Goal: Task Accomplishment & Management: Use online tool/utility

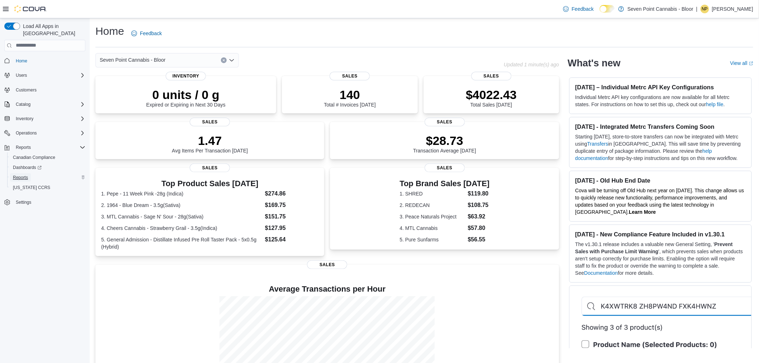
click at [27, 175] on span "Reports" at bounding box center [20, 178] width 15 height 6
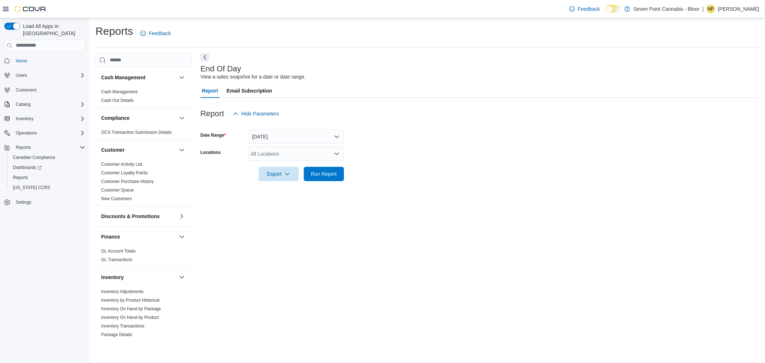
click at [286, 152] on div "All Locations" at bounding box center [296, 154] width 96 height 14
click at [282, 171] on button "Seven Point Cannabis - Bloor" at bounding box center [296, 166] width 96 height 10
click at [315, 176] on span "Run Report" at bounding box center [324, 173] width 26 height 7
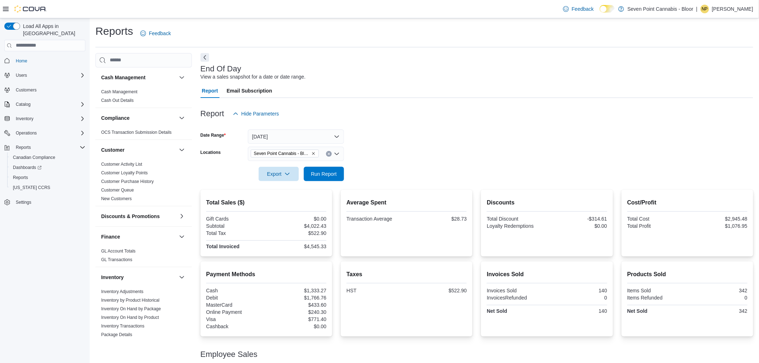
click at [316, 291] on div "$1,333.27" at bounding box center [297, 291] width 59 height 6
copy div "1,333.27"
click at [348, 94] on div "Report Email Subscription" at bounding box center [476, 91] width 553 height 14
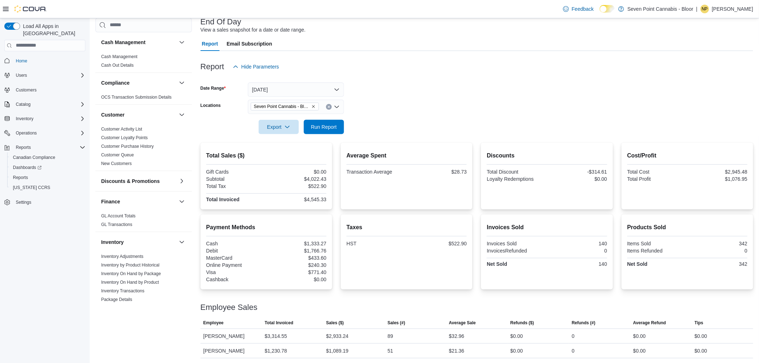
scroll to position [48, 0]
click at [453, 170] on div "$28.73" at bounding box center [437, 171] width 59 height 6
click at [456, 76] on div at bounding box center [476, 77] width 553 height 9
